Goal: Participate in discussion

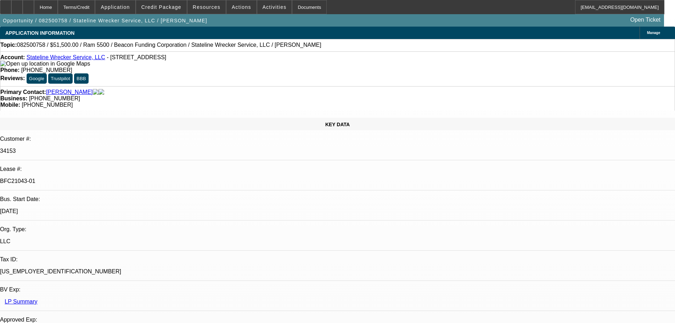
select select "0"
select select "2"
select select "0.1"
select select "4"
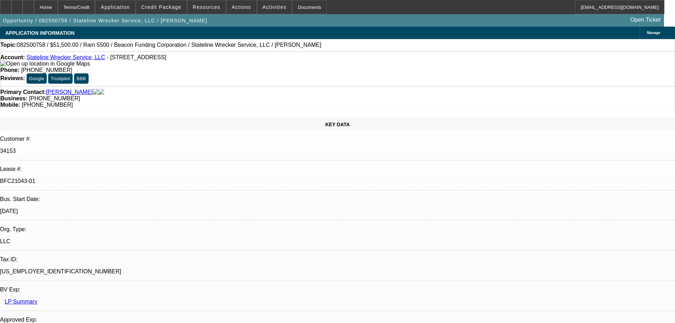
select select "0"
select select "2"
select select "0.1"
select select "4"
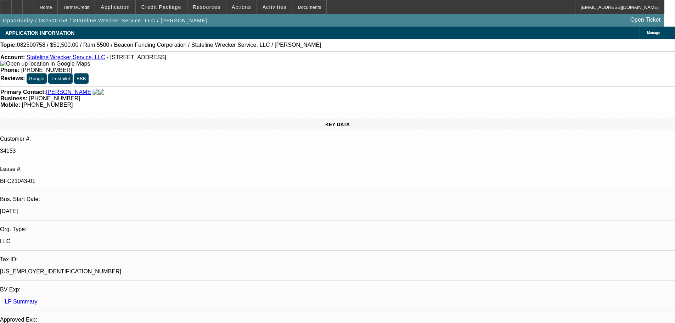
select select "0"
select select "2"
select select "0.1"
select select "4"
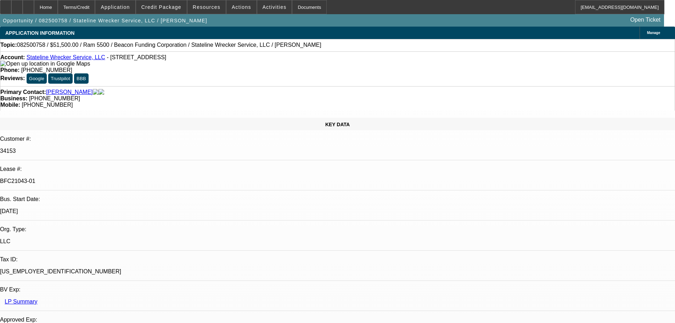
select select "0"
select select "2"
select select "0.1"
select select "4"
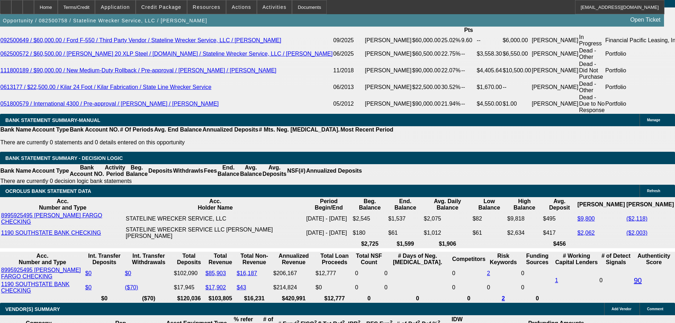
scroll to position [1347, 0]
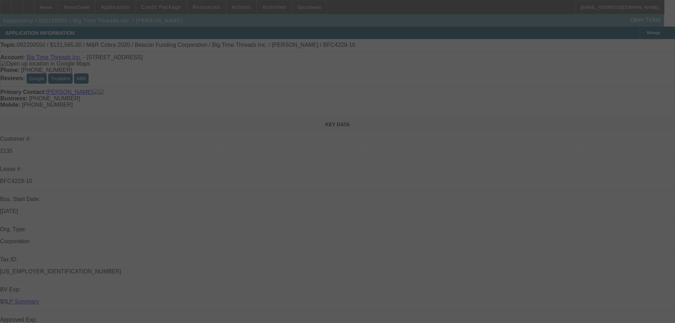
select select "0"
select select "2"
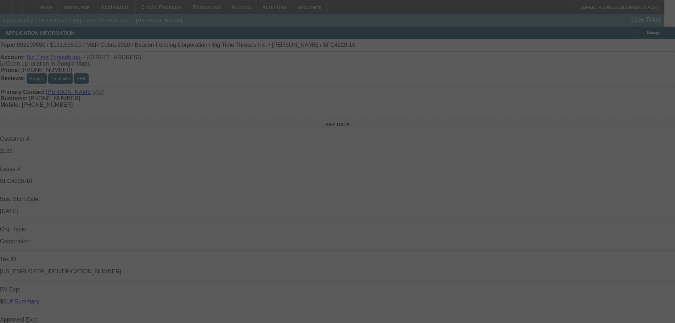
select select "2"
select select "0"
select select "2"
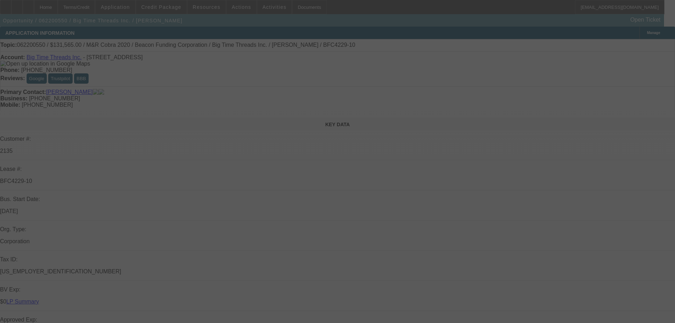
select select "0"
select select "2"
select select "0"
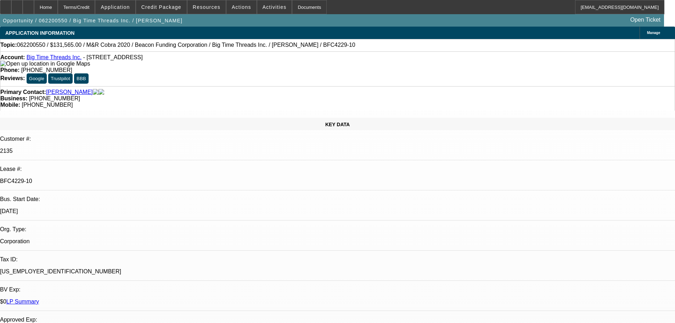
select select "2"
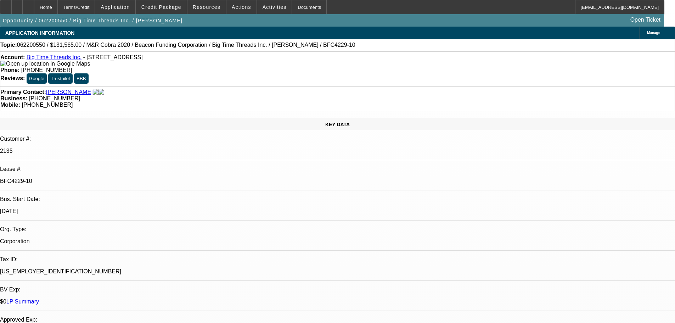
drag, startPoint x: 605, startPoint y: 34, endPoint x: 542, endPoint y: 34, distance: 62.7
type input "sn"
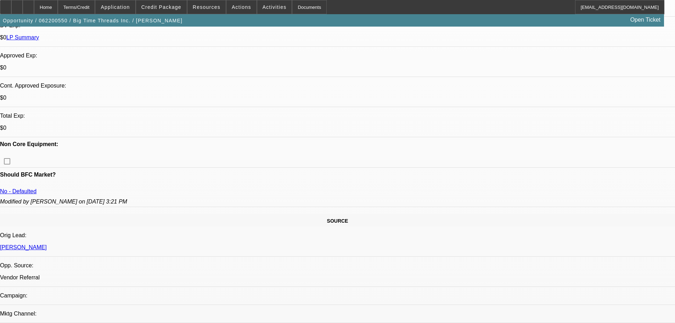
scroll to position [248, 0]
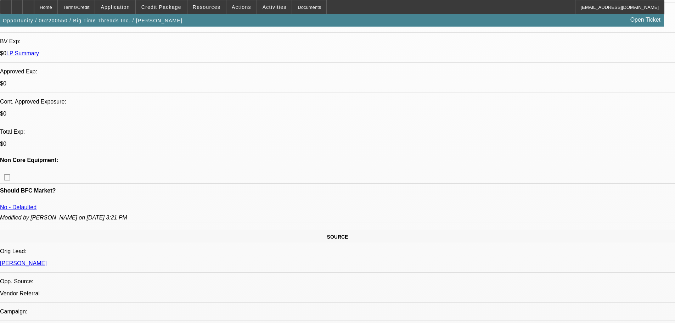
drag, startPoint x: 608, startPoint y: 33, endPoint x: 526, endPoint y: 32, distance: 81.5
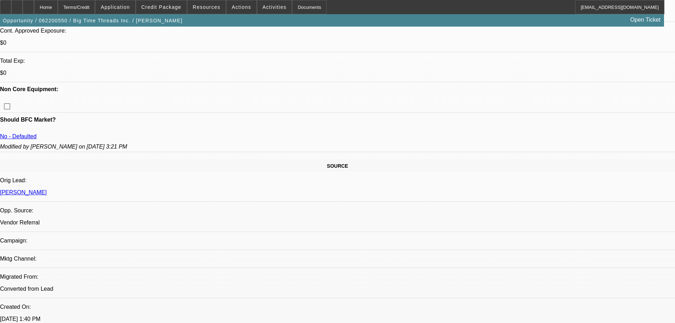
scroll to position [606, 0]
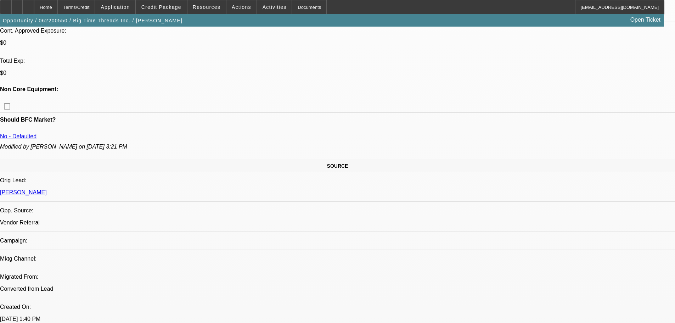
scroll to position [464, 0]
